Goal: Task Accomplishment & Management: Manage account settings

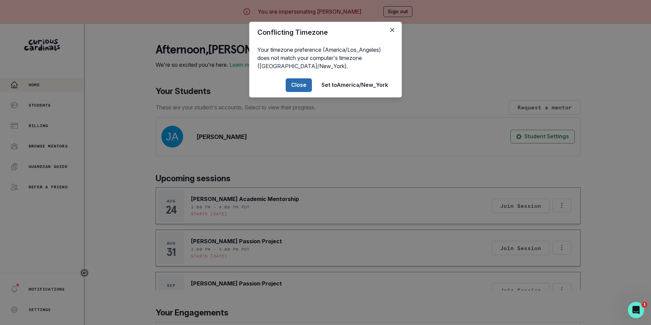
click at [296, 85] on button "Close" at bounding box center [298, 85] width 26 height 14
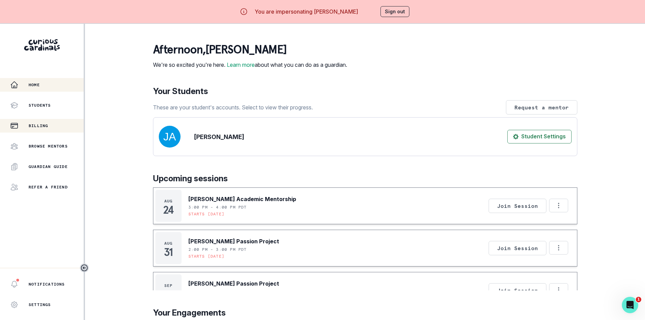
click at [48, 126] on p "Billing" at bounding box center [38, 125] width 19 height 5
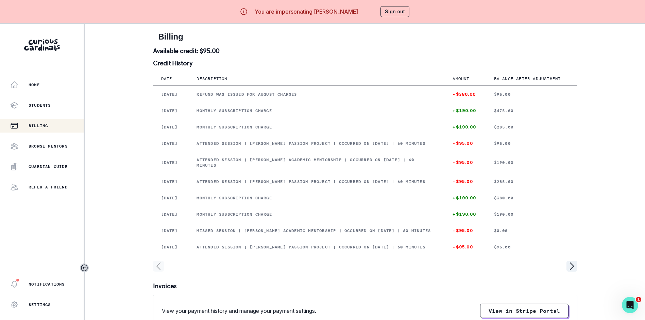
click at [398, 8] on button "Sign out" at bounding box center [395, 11] width 29 height 11
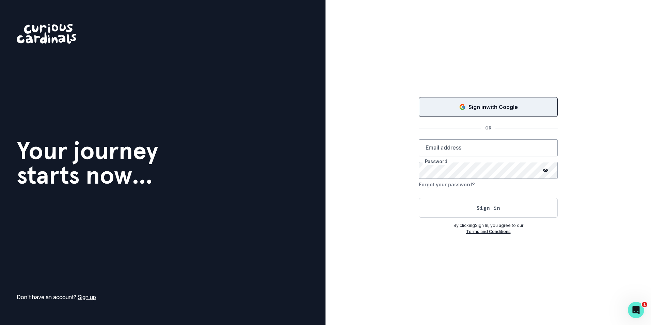
click at [510, 103] on p "Sign in with Google" at bounding box center [492, 107] width 49 height 8
